Goal: Contribute content: Contribute content

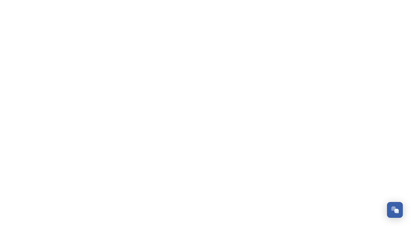
scroll to position [385, 0]
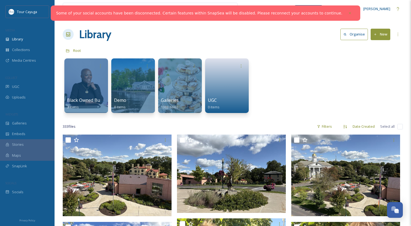
click at [384, 33] on button "New" at bounding box center [381, 34] width 20 height 11
click at [372, 45] on span "File Upload" at bounding box center [378, 46] width 18 height 5
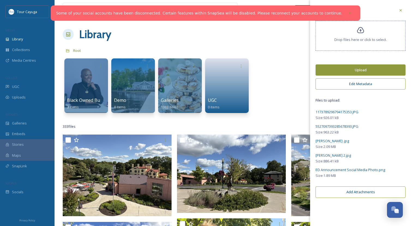
click at [360, 87] on button "Edit Metadata" at bounding box center [361, 83] width 90 height 11
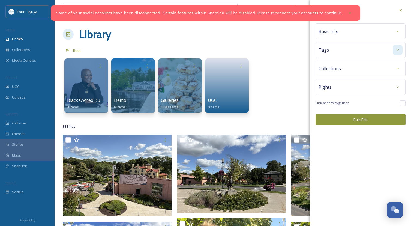
click at [399, 49] on icon at bounding box center [398, 50] width 4 height 4
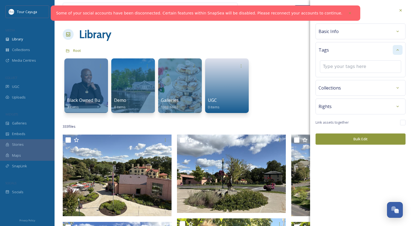
type input "e"
click at [387, 31] on div "Basic Info" at bounding box center [361, 31] width 84 height 10
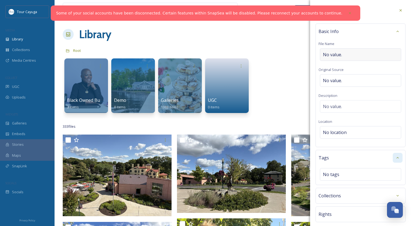
click at [360, 55] on div "No value." at bounding box center [360, 54] width 81 height 13
type input "ED"
click at [402, 10] on icon at bounding box center [401, 10] width 4 height 4
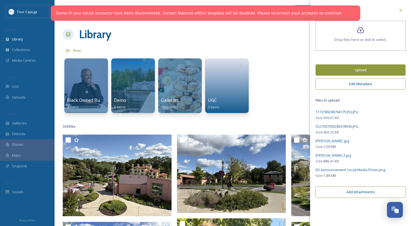
click at [342, 71] on button "Upload" at bounding box center [361, 69] width 90 height 11
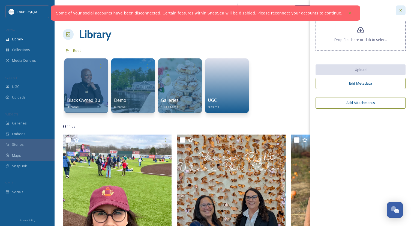
click at [401, 9] on icon at bounding box center [401, 10] width 4 height 4
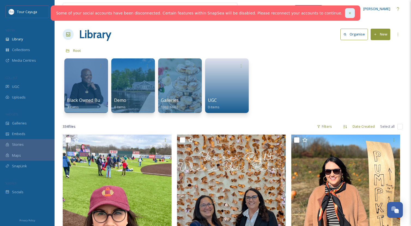
click at [349, 13] on icon at bounding box center [350, 13] width 2 height 2
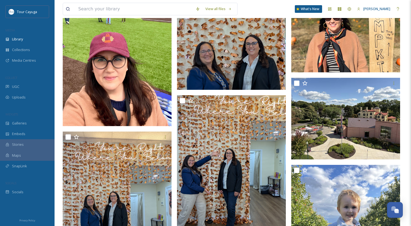
scroll to position [130, 0]
